Goal: Check status

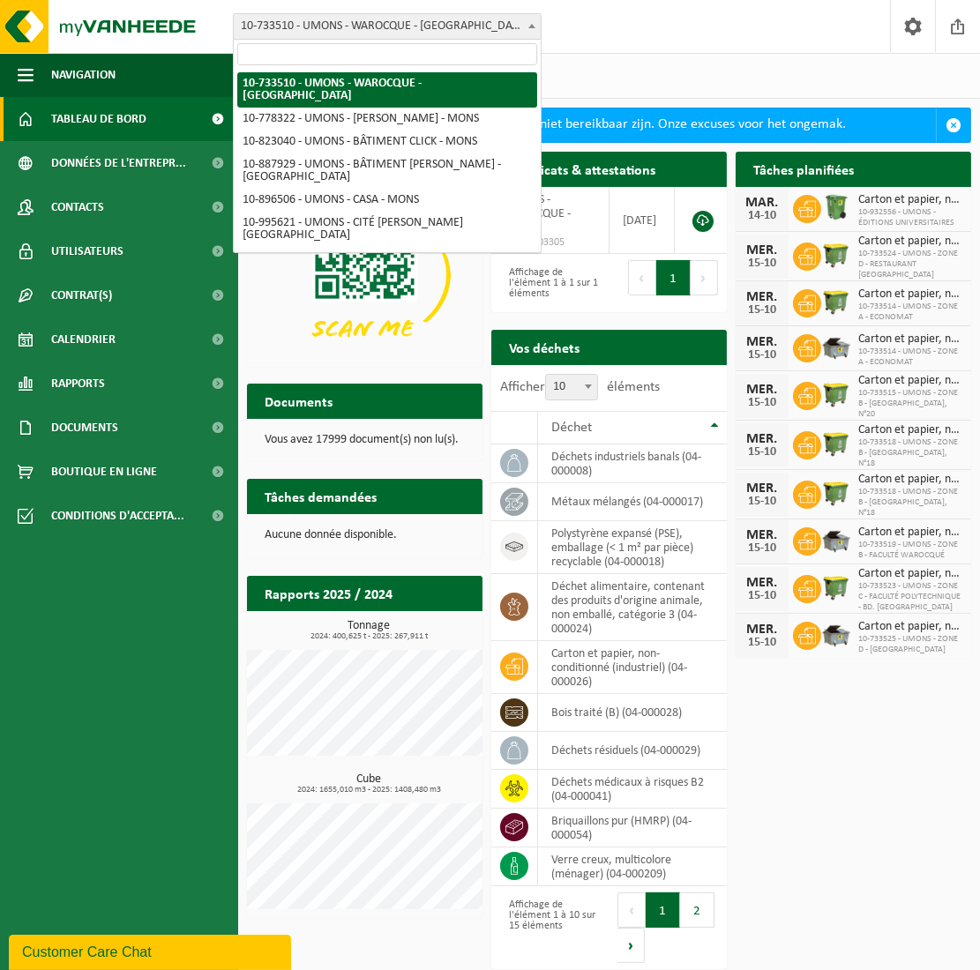
click at [515, 32] on span "10-733510 - UMONS - WAROCQUE - [GEOGRAPHIC_DATA]" at bounding box center [387, 26] width 307 height 25
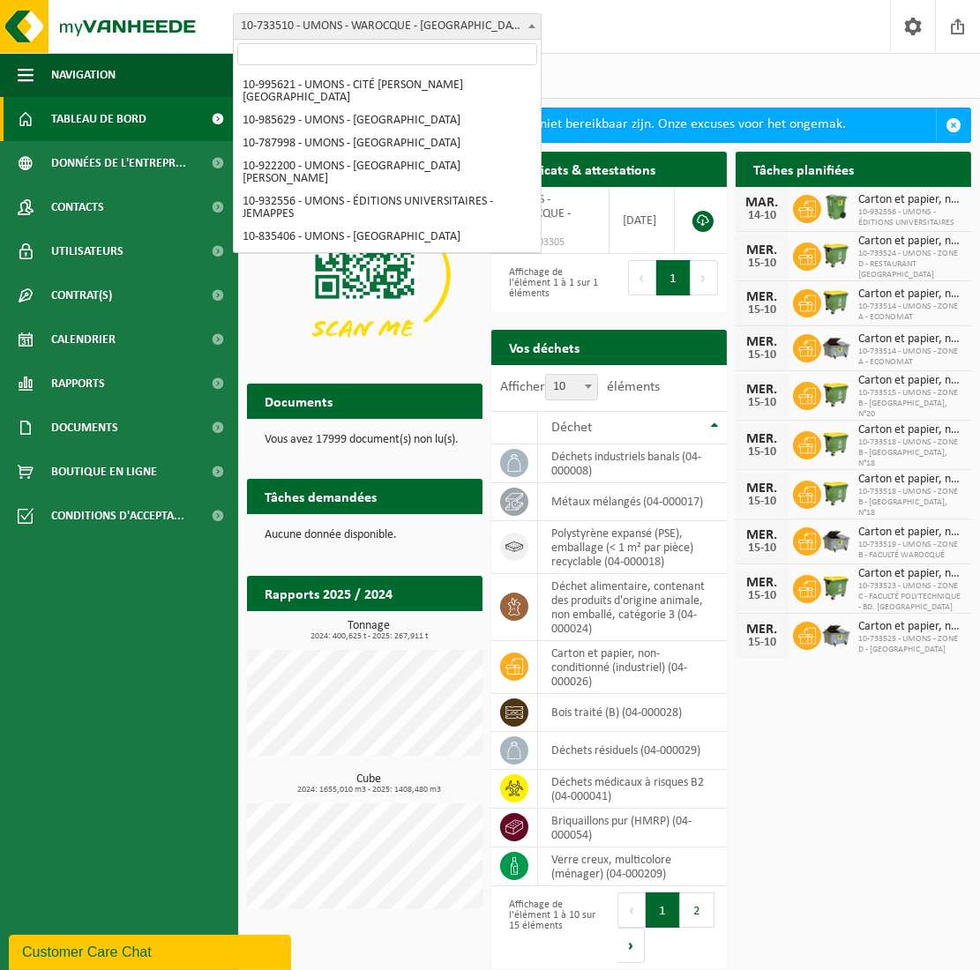
scroll to position [98, 0]
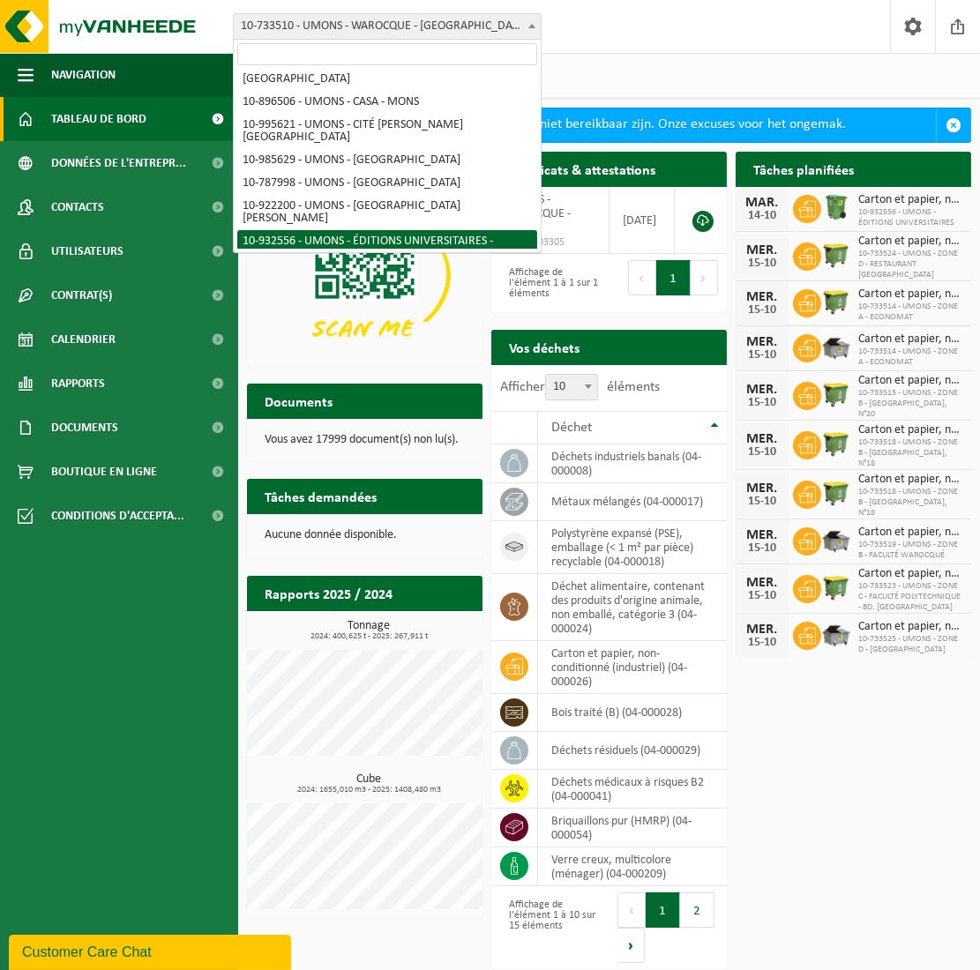
select select "135214"
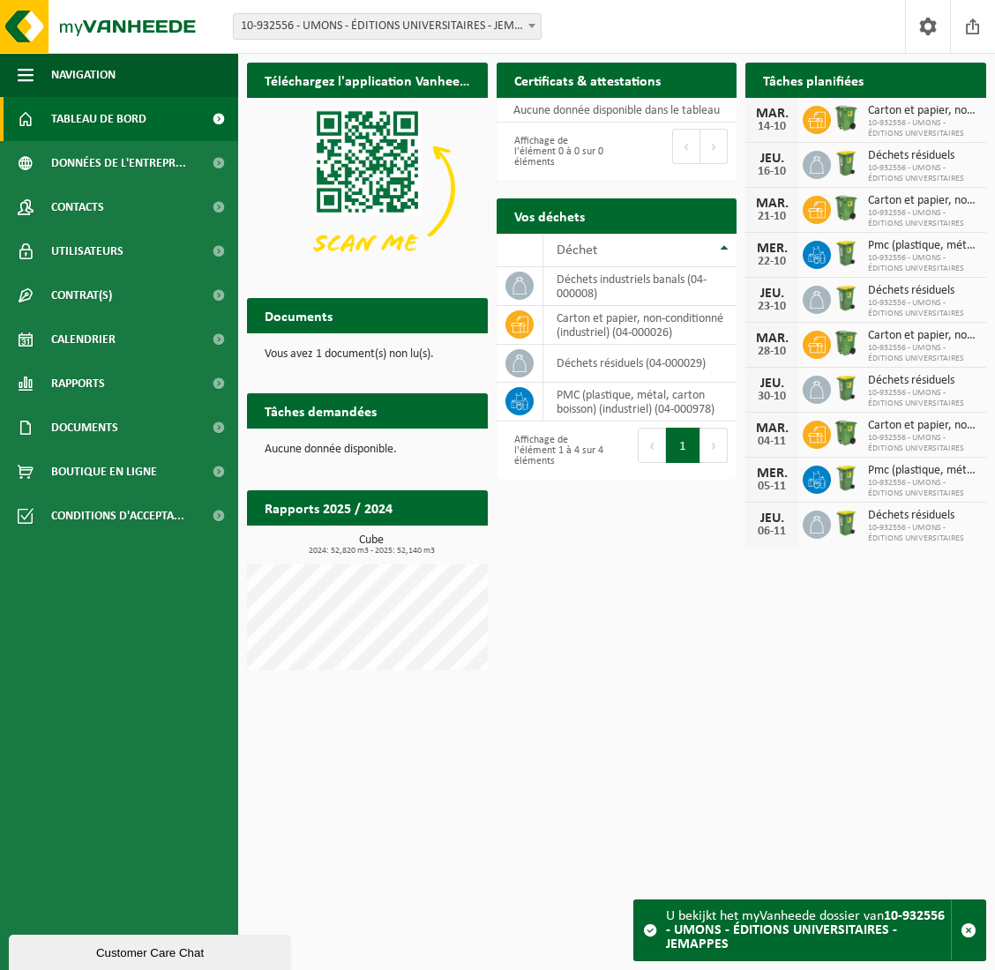
click at [418, 24] on span "10-932556 - UMONS - ÉDITIONS UNIVERSITAIRES - JEMAPPES" at bounding box center [387, 26] width 307 height 25
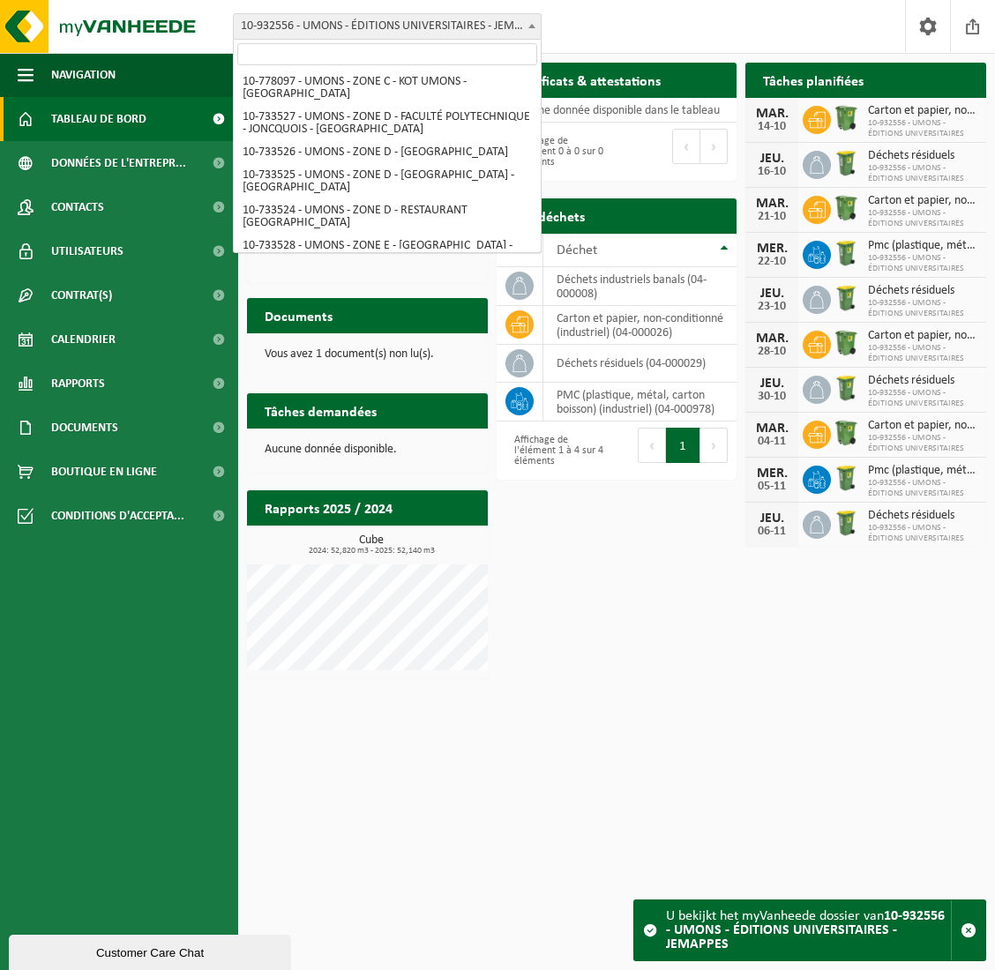
scroll to position [907, 0]
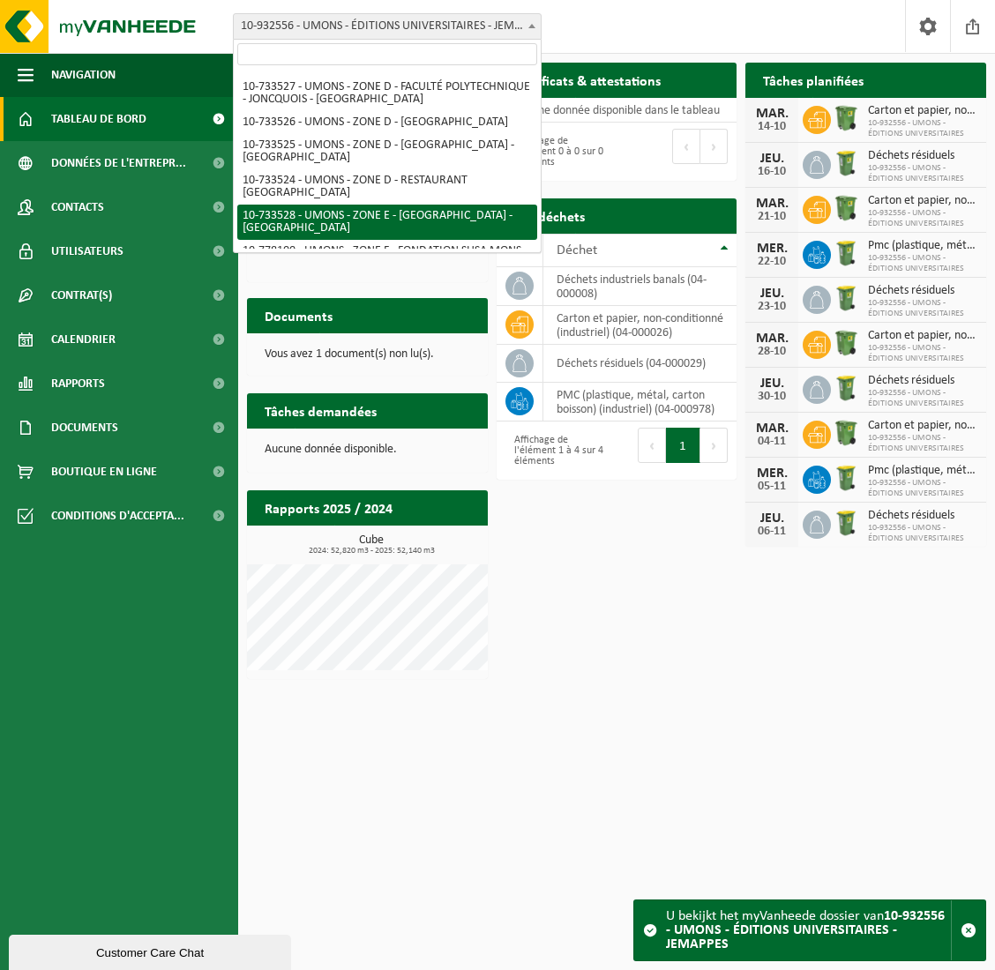
select select "25373"
